Goal: Information Seeking & Learning: Get advice/opinions

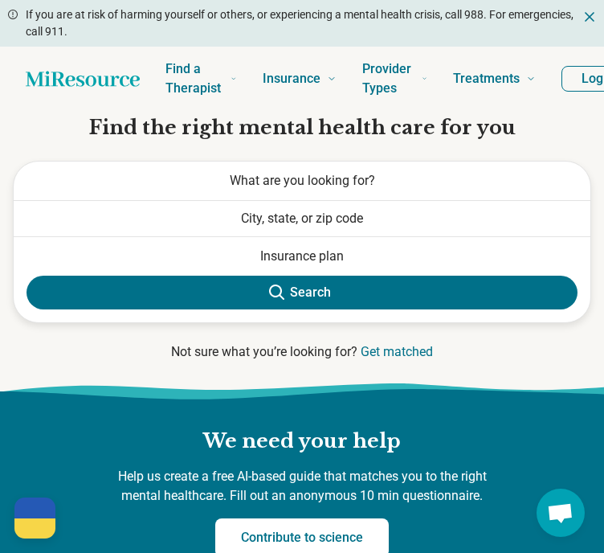
click at [347, 215] on button "City, state, or zip code" at bounding box center [302, 218] width 577 height 35
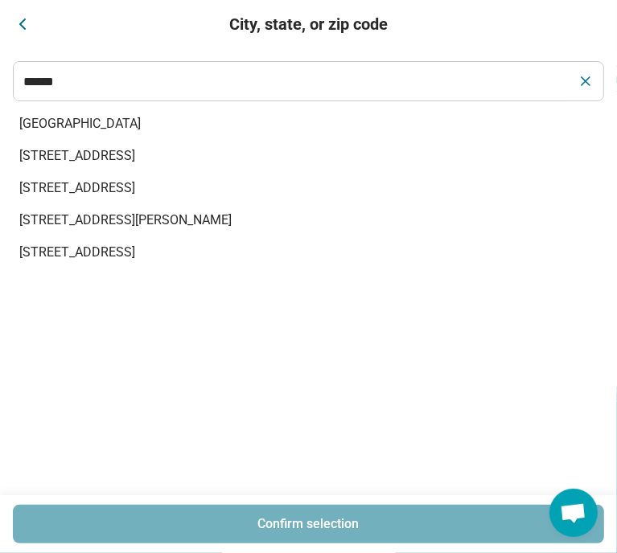
type input "******"
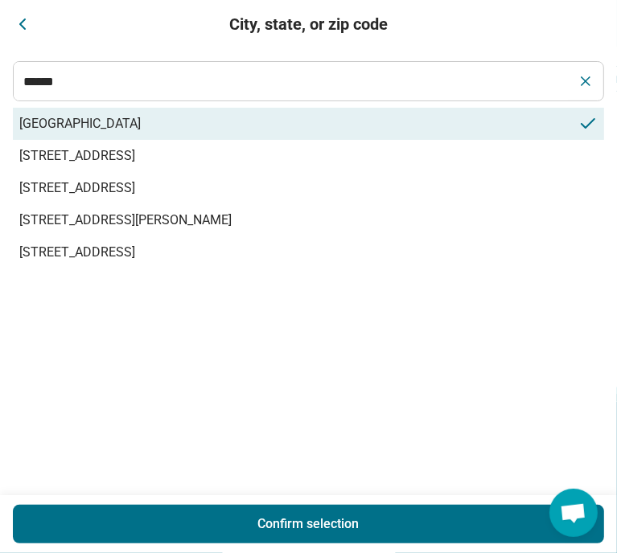
click at [182, 129] on span "[GEOGRAPHIC_DATA]" at bounding box center [298, 123] width 559 height 19
click at [296, 504] on div "Confirm selection" at bounding box center [308, 524] width 617 height 58
click at [301, 511] on button "Confirm selection" at bounding box center [308, 524] width 591 height 39
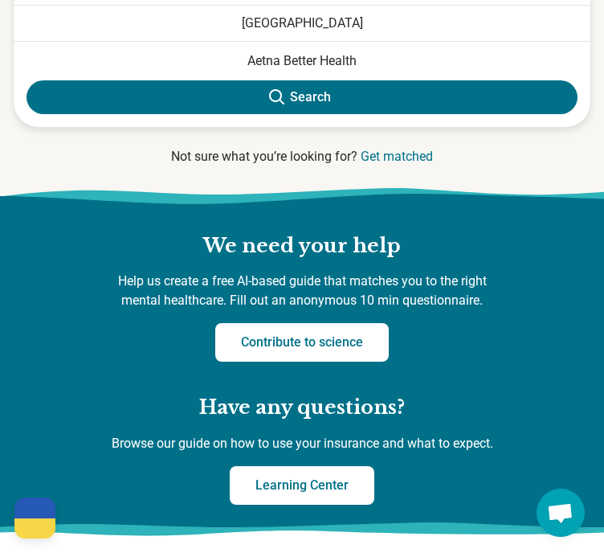
scroll to position [158, 0]
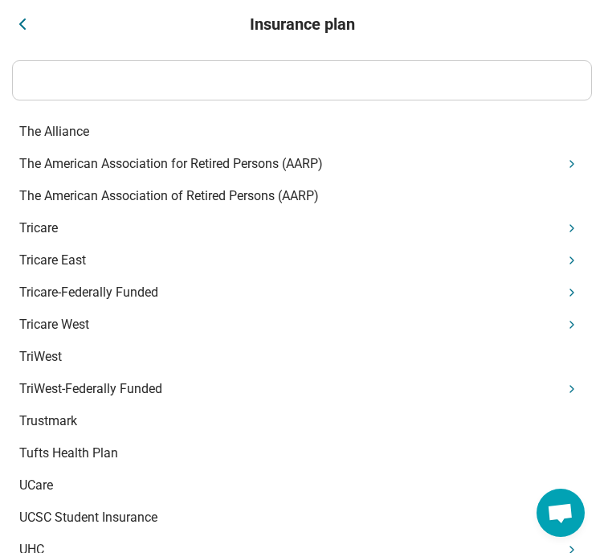
scroll to position [15694, 0]
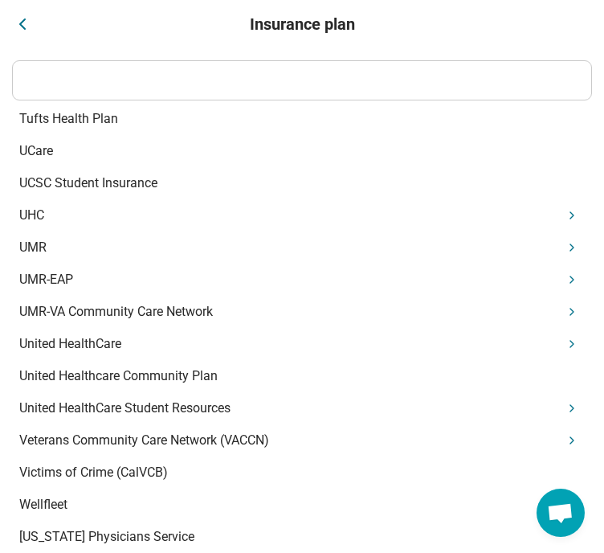
click at [125, 351] on div "United HealthCare" at bounding box center [302, 344] width 579 height 32
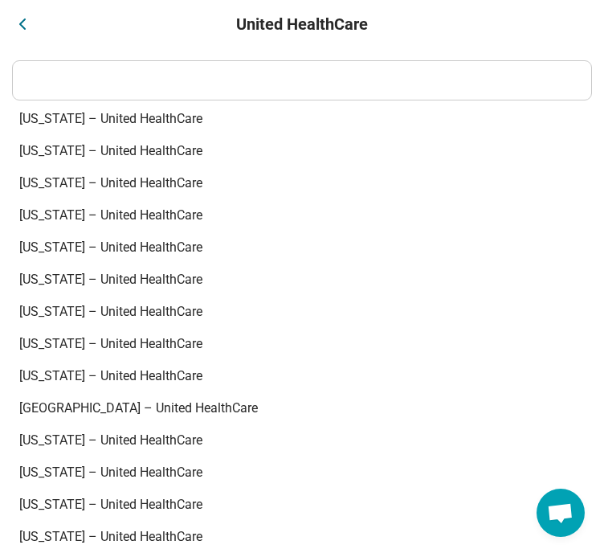
scroll to position [0, 0]
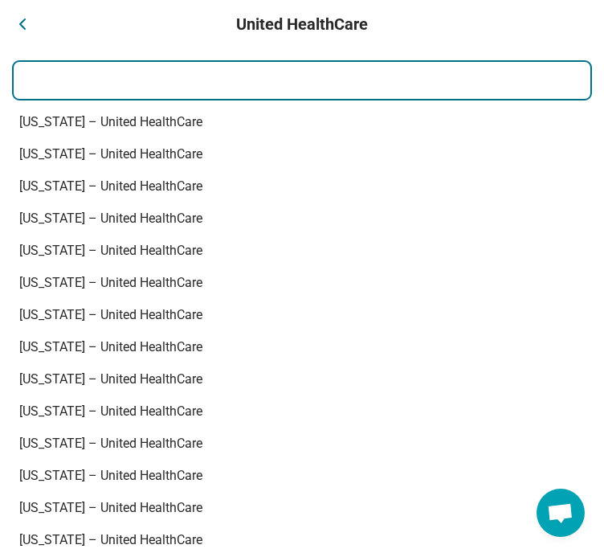
click at [290, 95] on input at bounding box center [302, 80] width 579 height 39
type input "********"
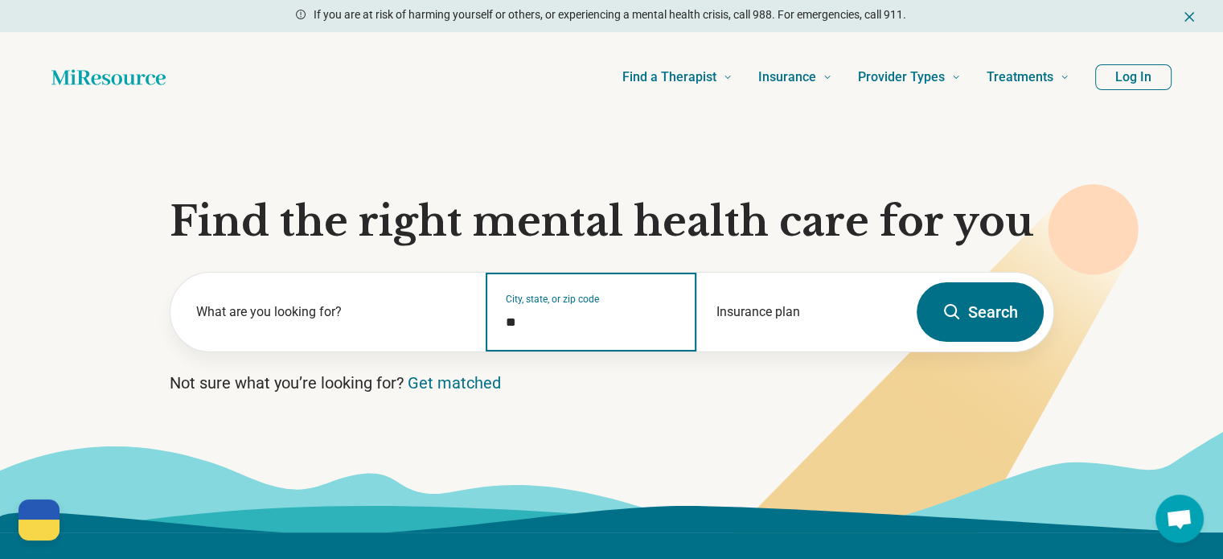
click at [571, 324] on input "*" at bounding box center [591, 322] width 171 height 19
